Goal: Navigation & Orientation: Find specific page/section

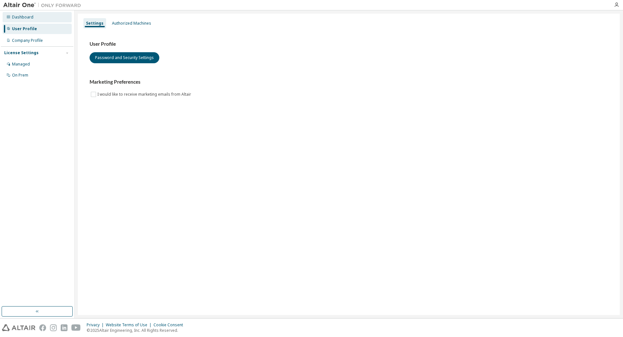
click at [32, 18] on div "Dashboard" at bounding box center [37, 17] width 69 height 10
